Goal: Find specific page/section: Find specific page/section

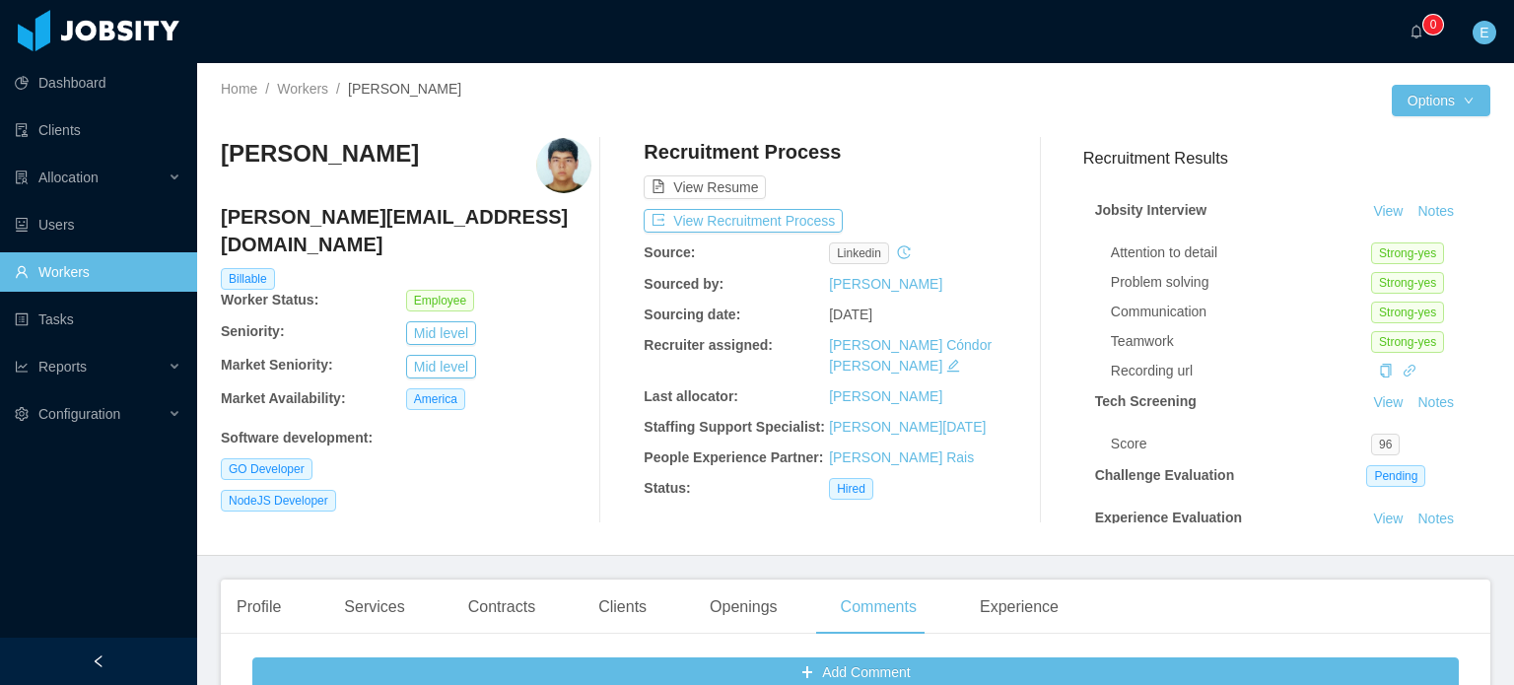
drag, startPoint x: 0, startPoint y: 0, endPoint x: 134, endPoint y: 275, distance: 305.9
click at [78, 271] on link "Workers" at bounding box center [98, 271] width 167 height 39
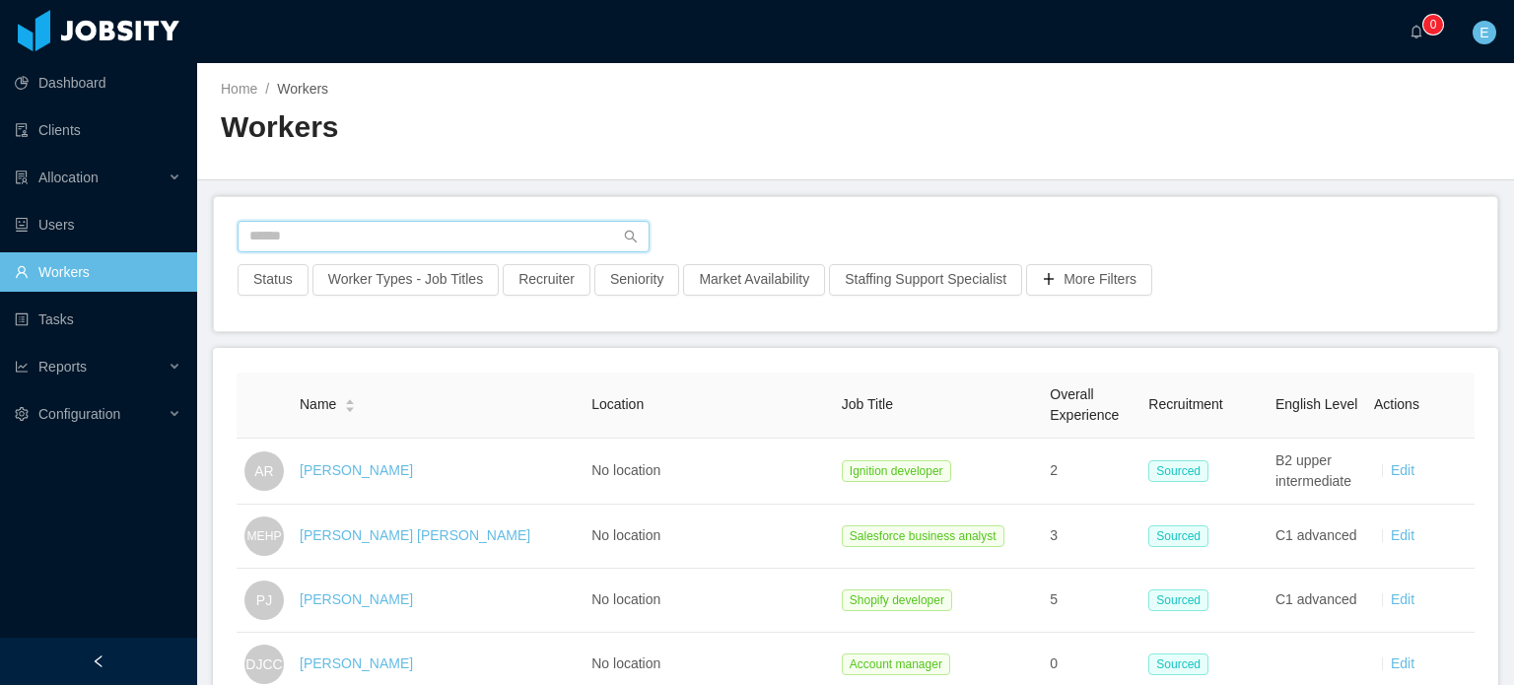
click at [351, 248] on input "text" at bounding box center [444, 237] width 412 height 32
paste input "**********"
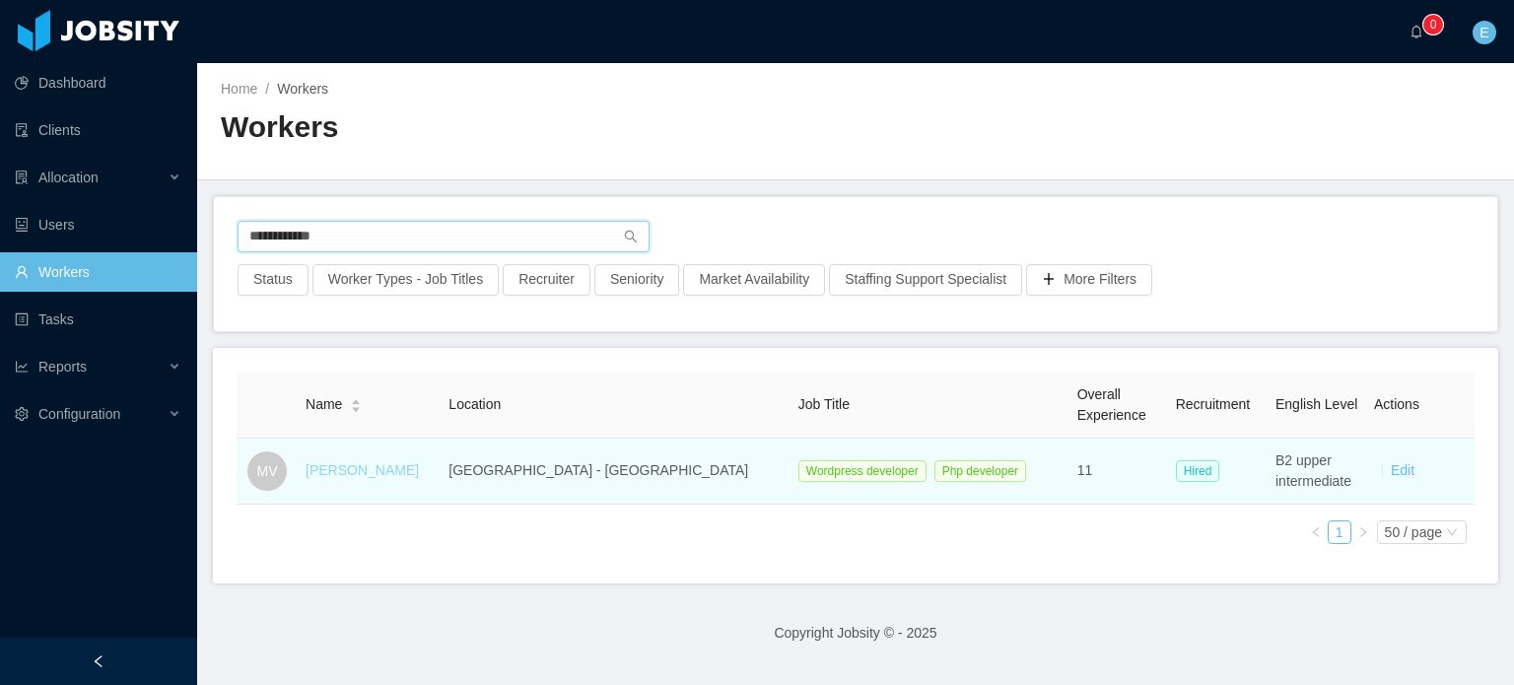
type input "**********"
click at [376, 472] on link "[PERSON_NAME]" at bounding box center [362, 470] width 113 height 16
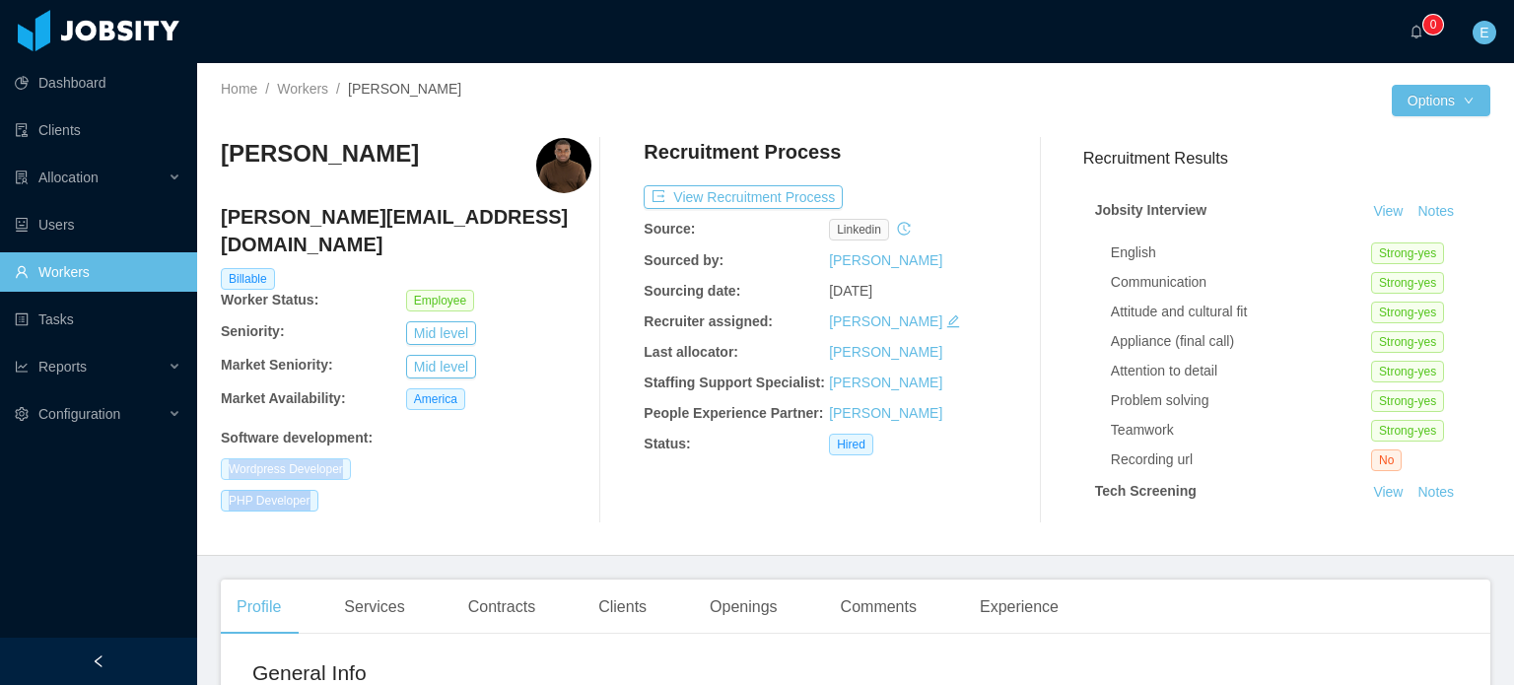
drag, startPoint x: 331, startPoint y: 478, endPoint x: 224, endPoint y: 444, distance: 112.8
click at [224, 444] on div "[PERSON_NAME] [PERSON_NAME][EMAIL_ADDRESS][DOMAIN_NAME] Billable Worker Status:…" at bounding box center [406, 330] width 371 height 385
copy div "Wordpress Developer PHP Developer"
click at [627, 614] on div "Clients" at bounding box center [623, 607] width 80 height 55
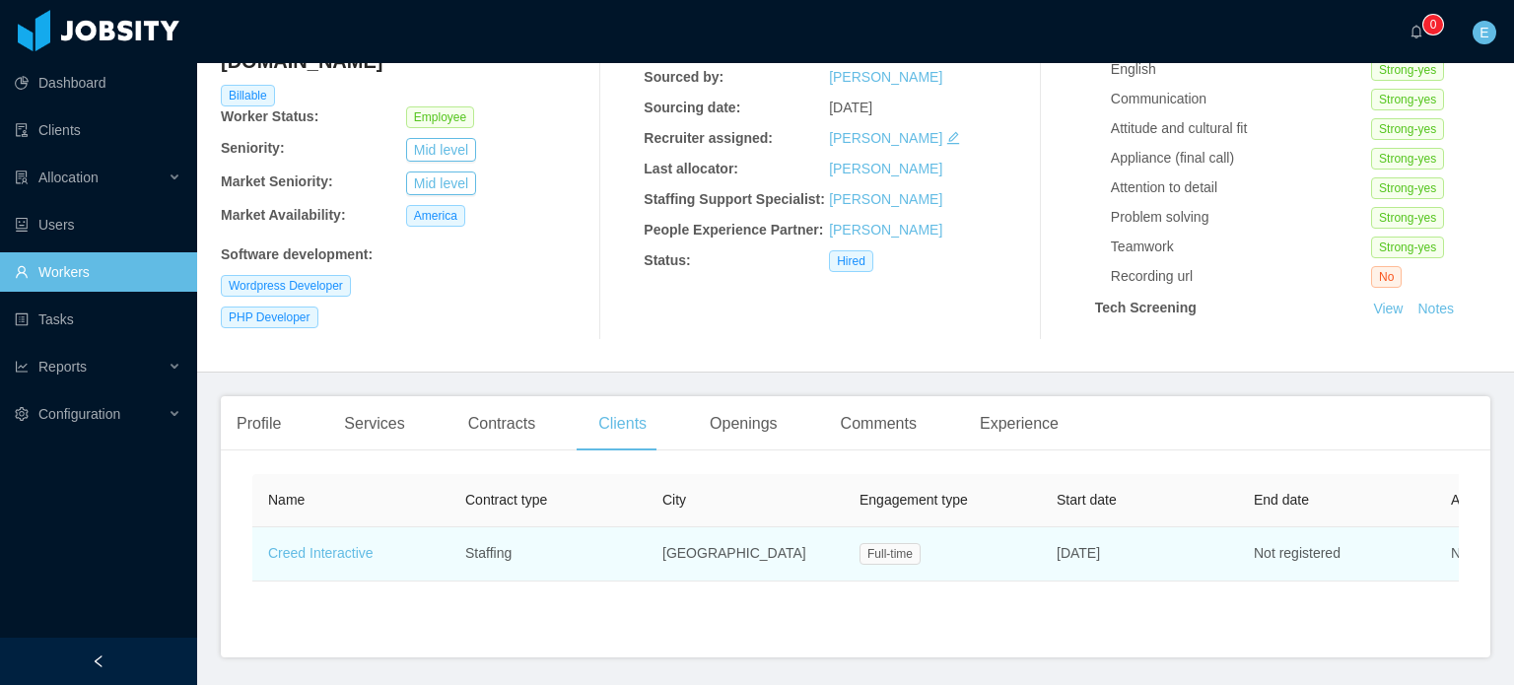
scroll to position [197, 0]
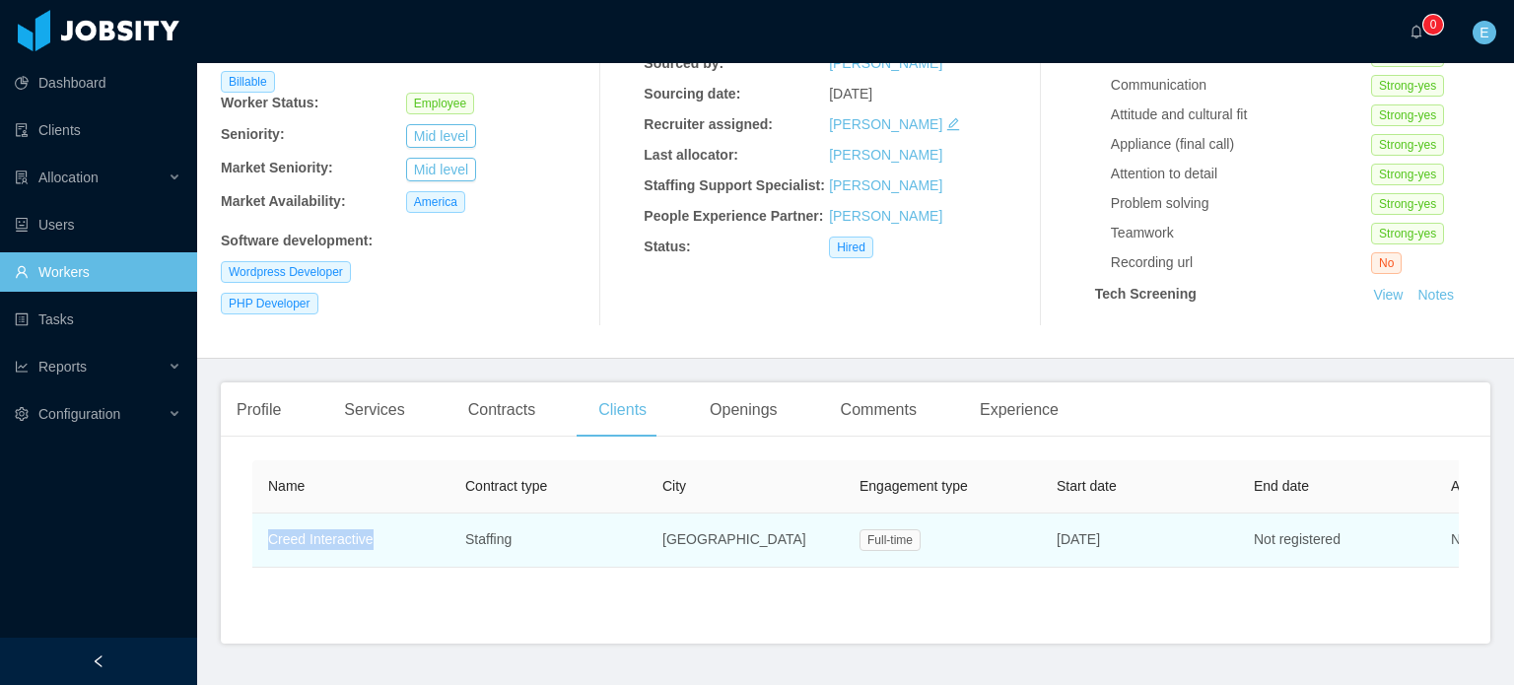
drag, startPoint x: 391, startPoint y: 543, endPoint x: 270, endPoint y: 538, distance: 121.3
click at [270, 538] on td "Creed Interactive" at bounding box center [350, 541] width 197 height 54
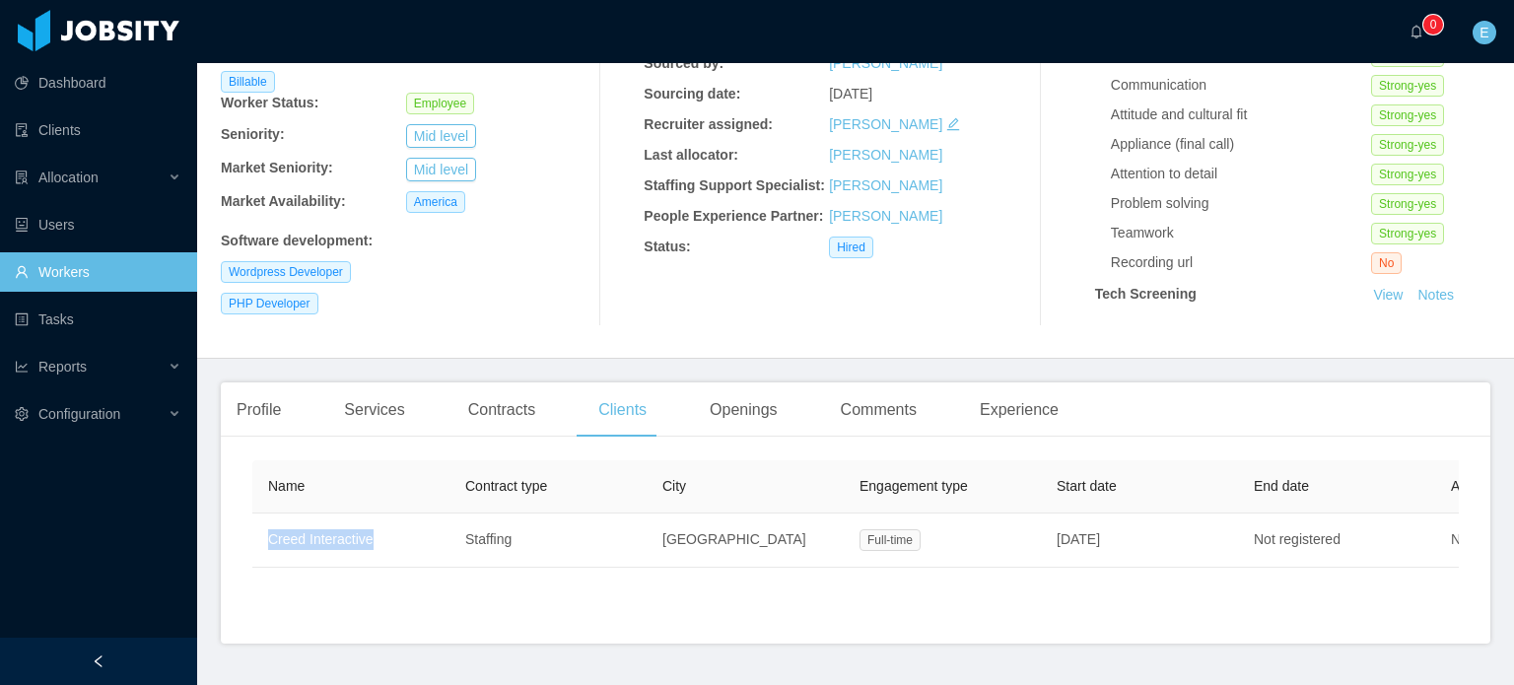
copy link "Creed Interactive"
